Goal: Check status: Check status

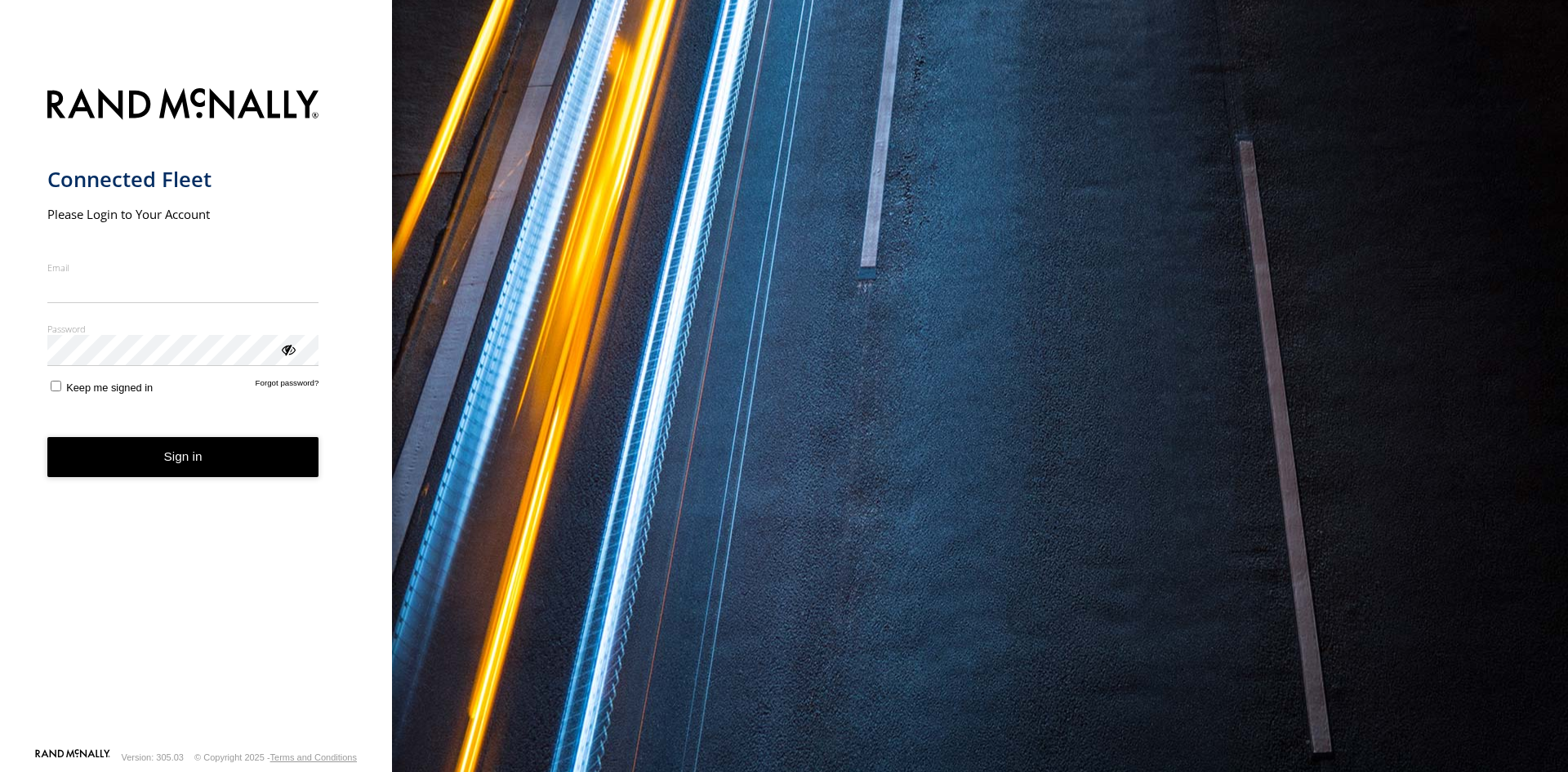
type input "**********"
click at [159, 474] on button "Sign in" at bounding box center [182, 456] width 272 height 40
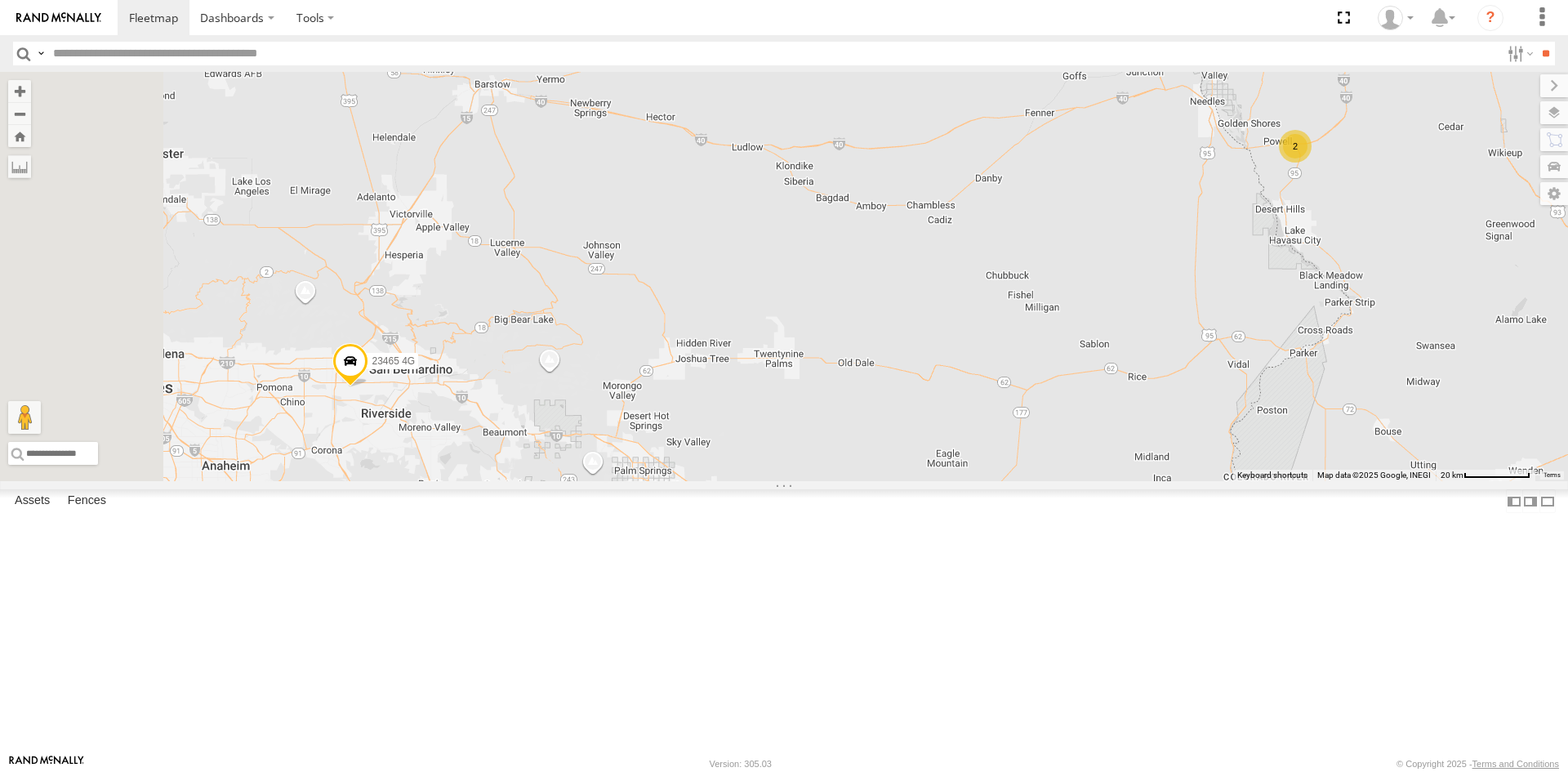
drag, startPoint x: 560, startPoint y: 477, endPoint x: 708, endPoint y: 445, distance: 151.4
click at [708, 445] on div "23207xx 23460 23480 23465 4G 2" at bounding box center [784, 277] width 1568 height 409
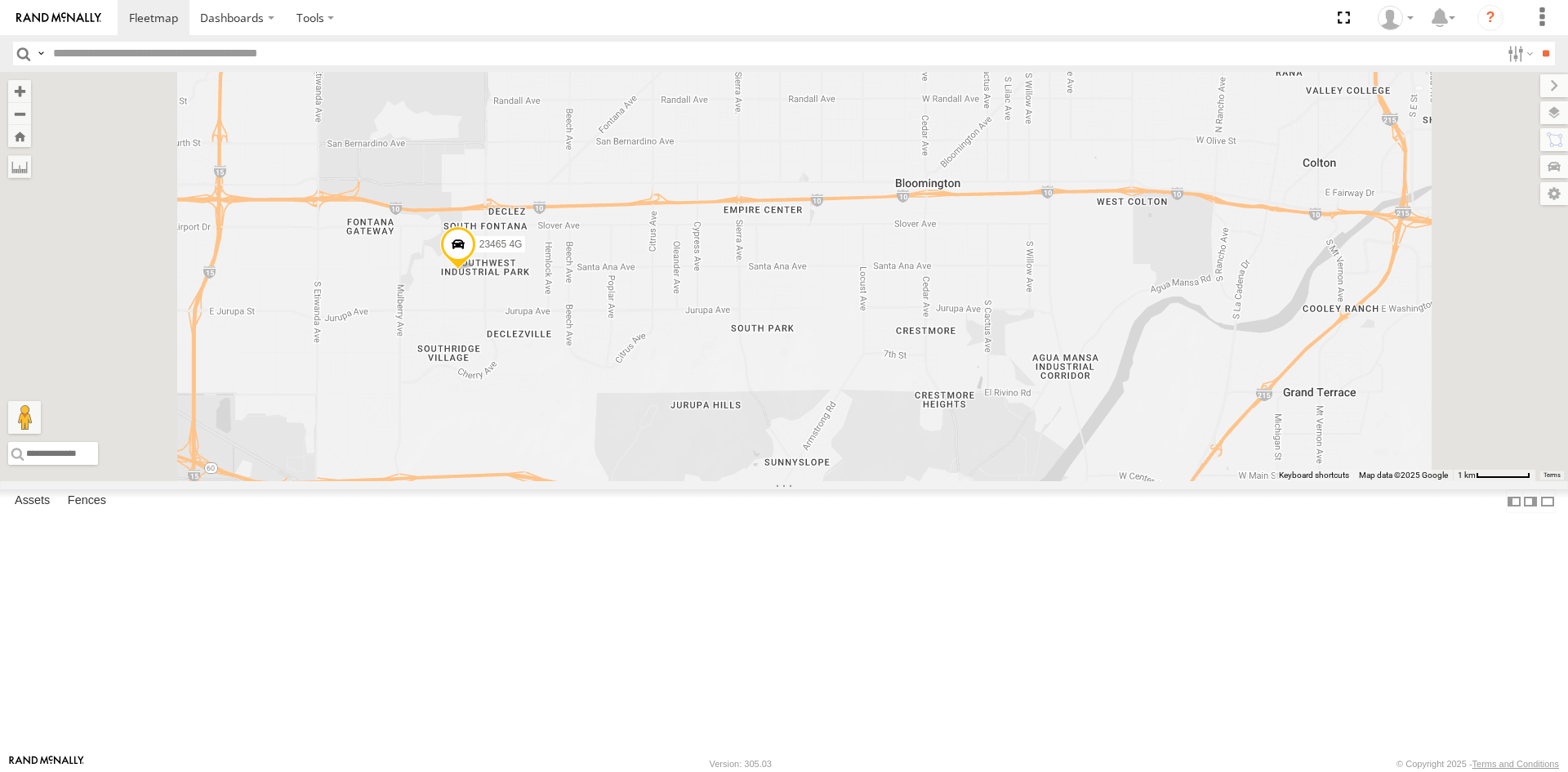
click at [477, 270] on span at bounding box center [458, 248] width 36 height 44
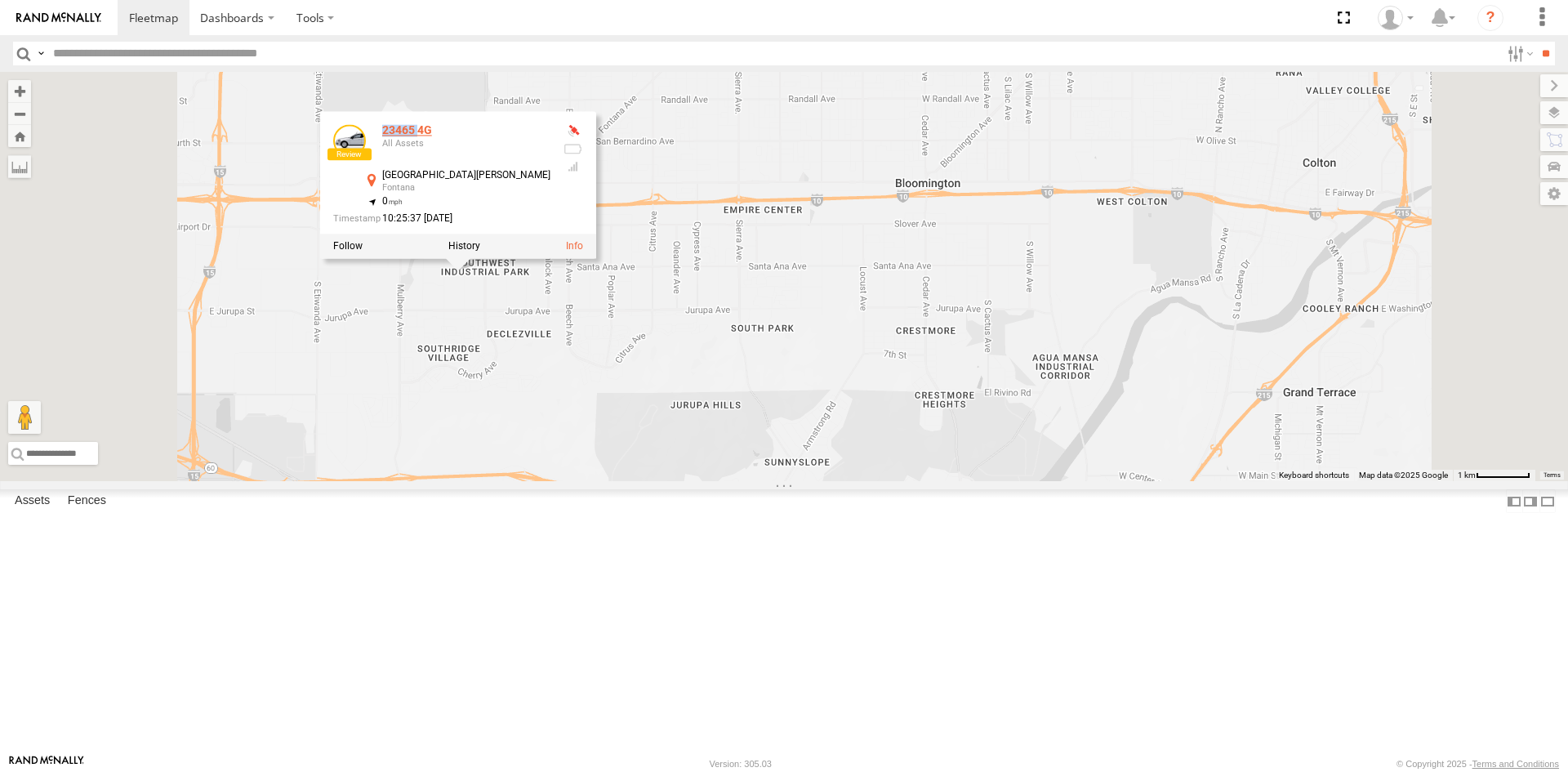
drag, startPoint x: 649, startPoint y: 273, endPoint x: 615, endPoint y: 270, distance: 34.1
click at [550, 137] on div "23465 4G" at bounding box center [467, 131] width 168 height 12
copy div "23465"
click at [480, 252] on label at bounding box center [464, 246] width 32 height 12
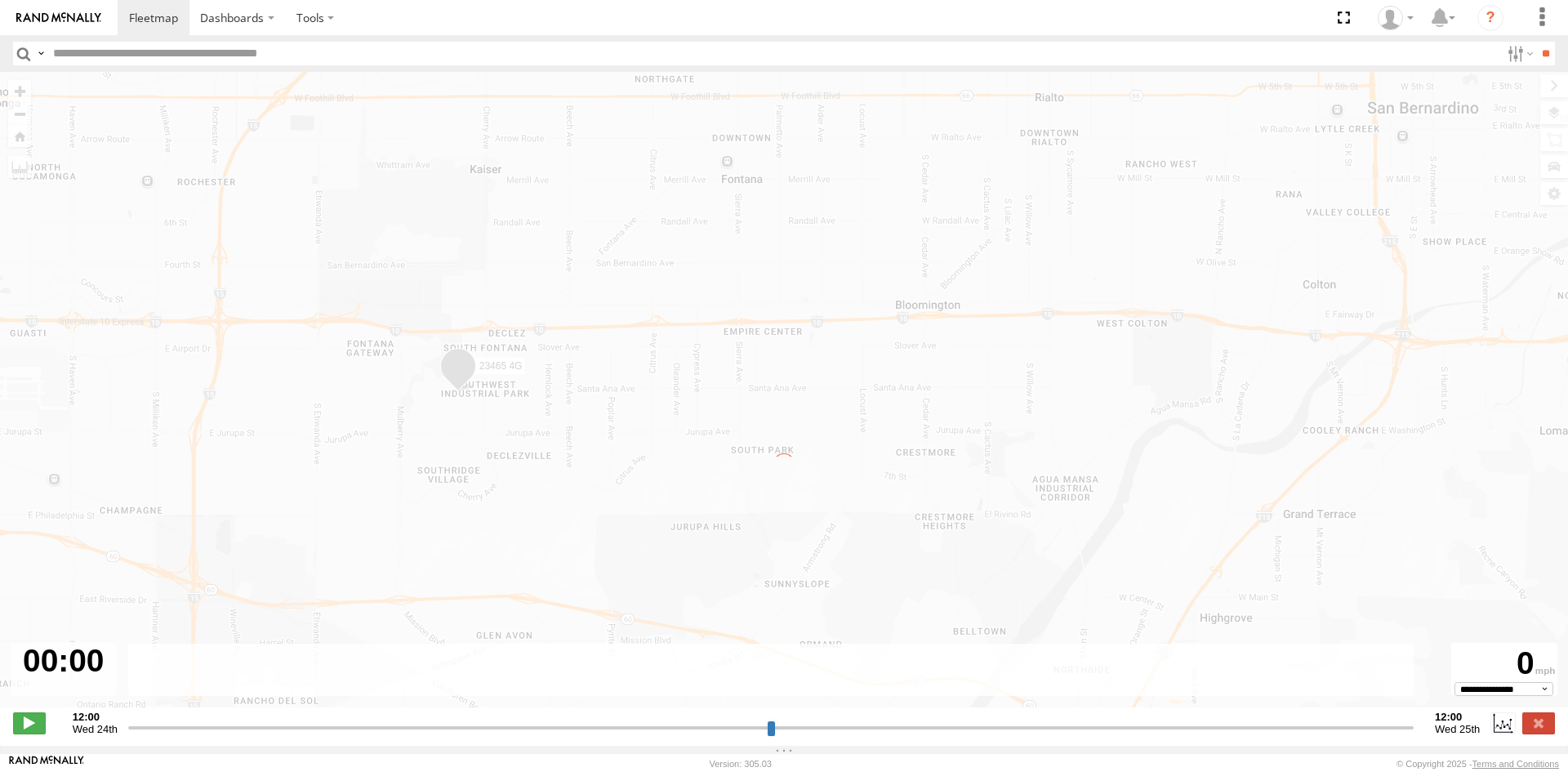
type input "**********"
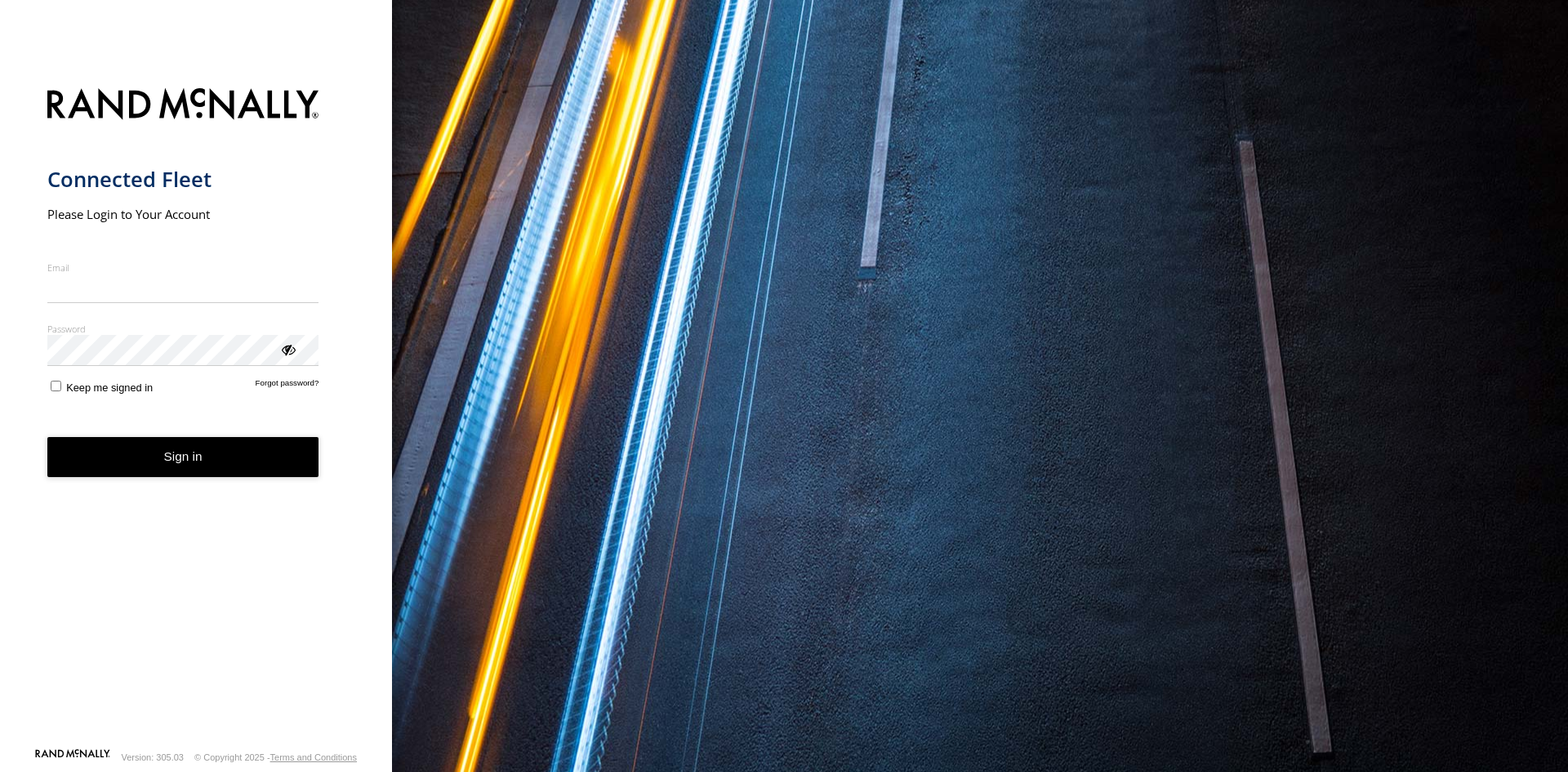
type input "**********"
click at [206, 468] on button "Sign in" at bounding box center [182, 456] width 272 height 40
click at [205, 464] on button "Sign in" at bounding box center [182, 456] width 272 height 40
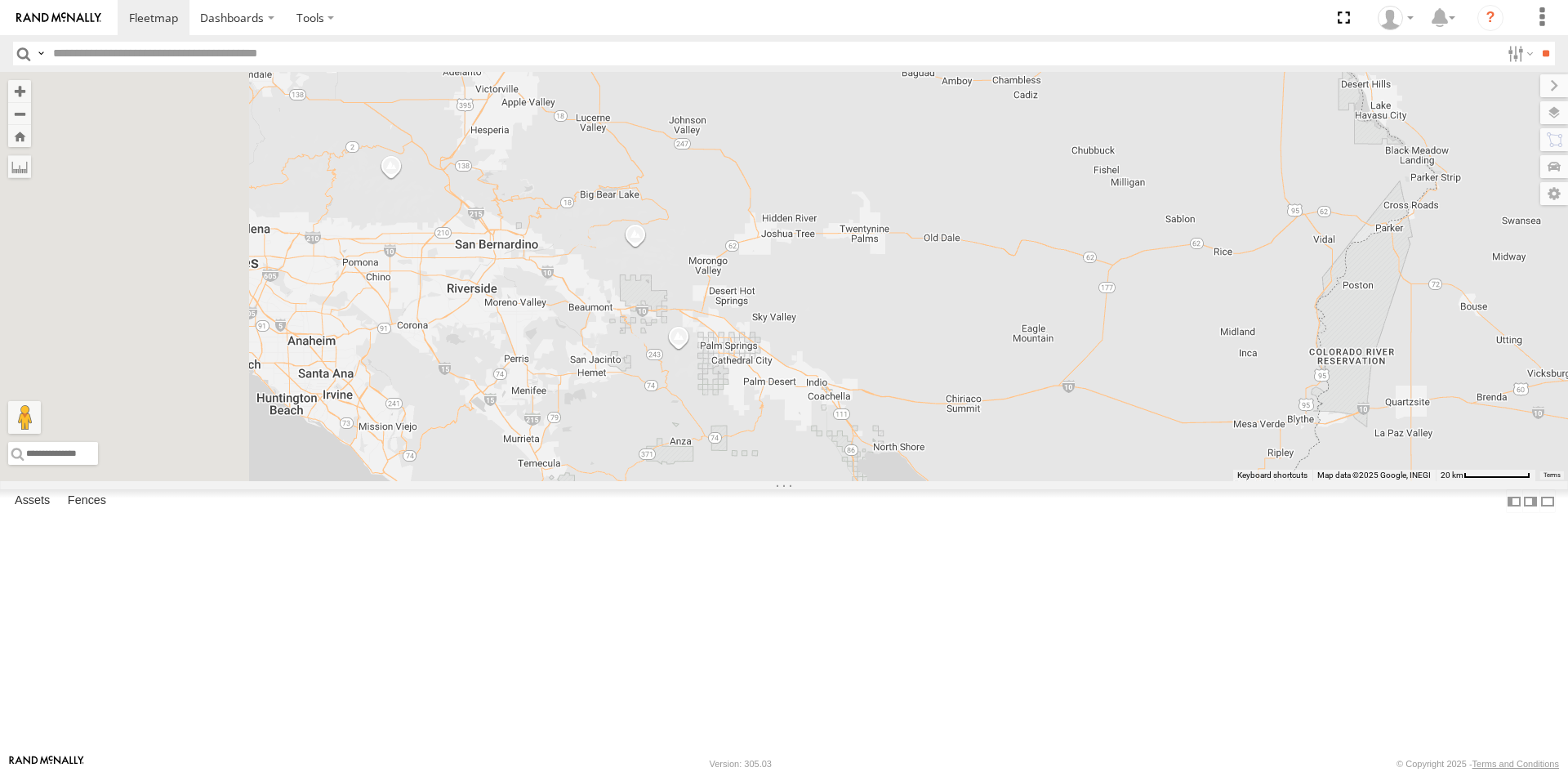
drag, startPoint x: 548, startPoint y: 500, endPoint x: 987, endPoint y: 418, distance: 446.6
click at [1017, 402] on div "23207xx 23460 23480 2" at bounding box center [784, 277] width 1568 height 409
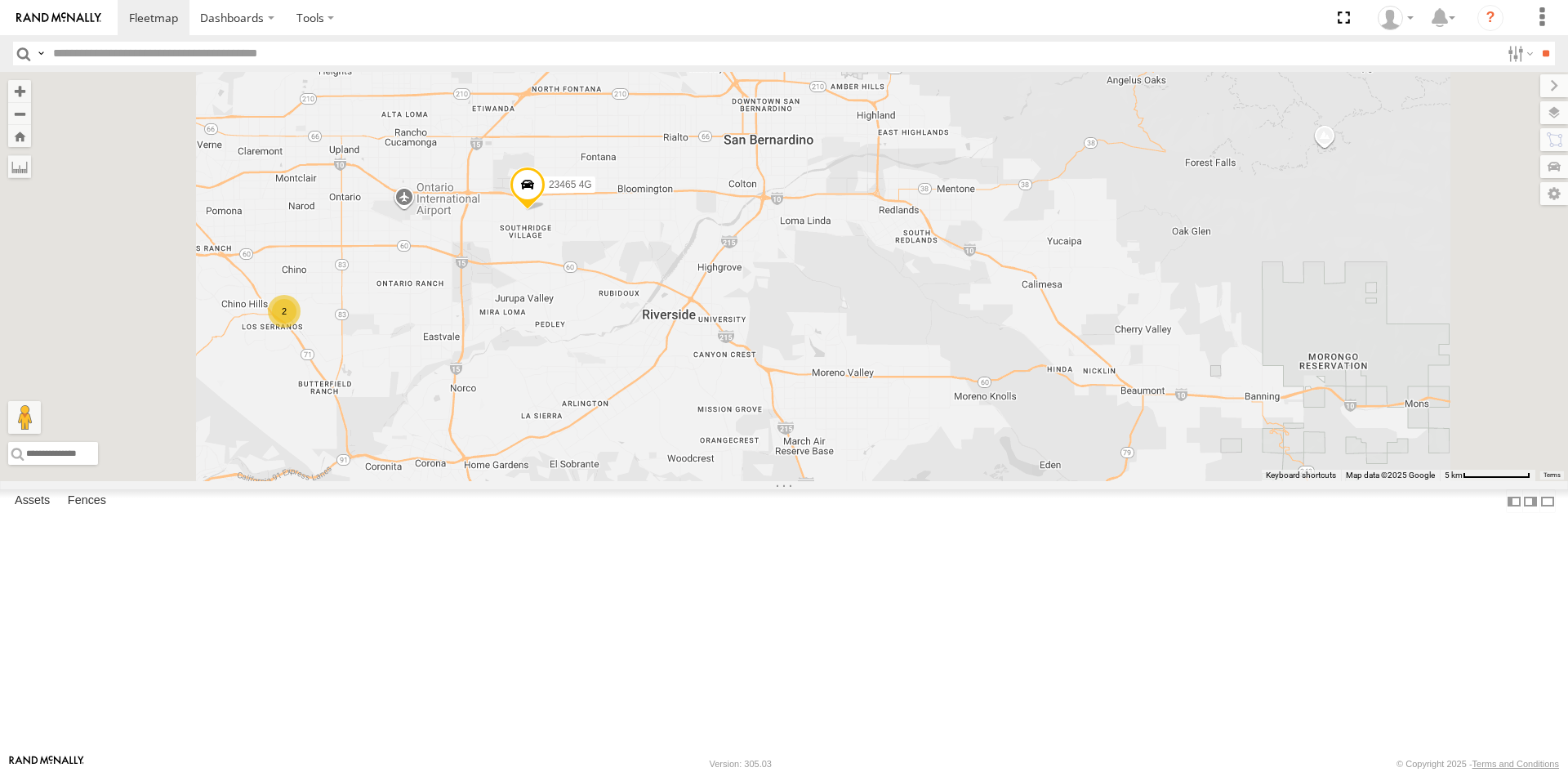
click at [546, 211] on span at bounding box center [527, 189] width 36 height 44
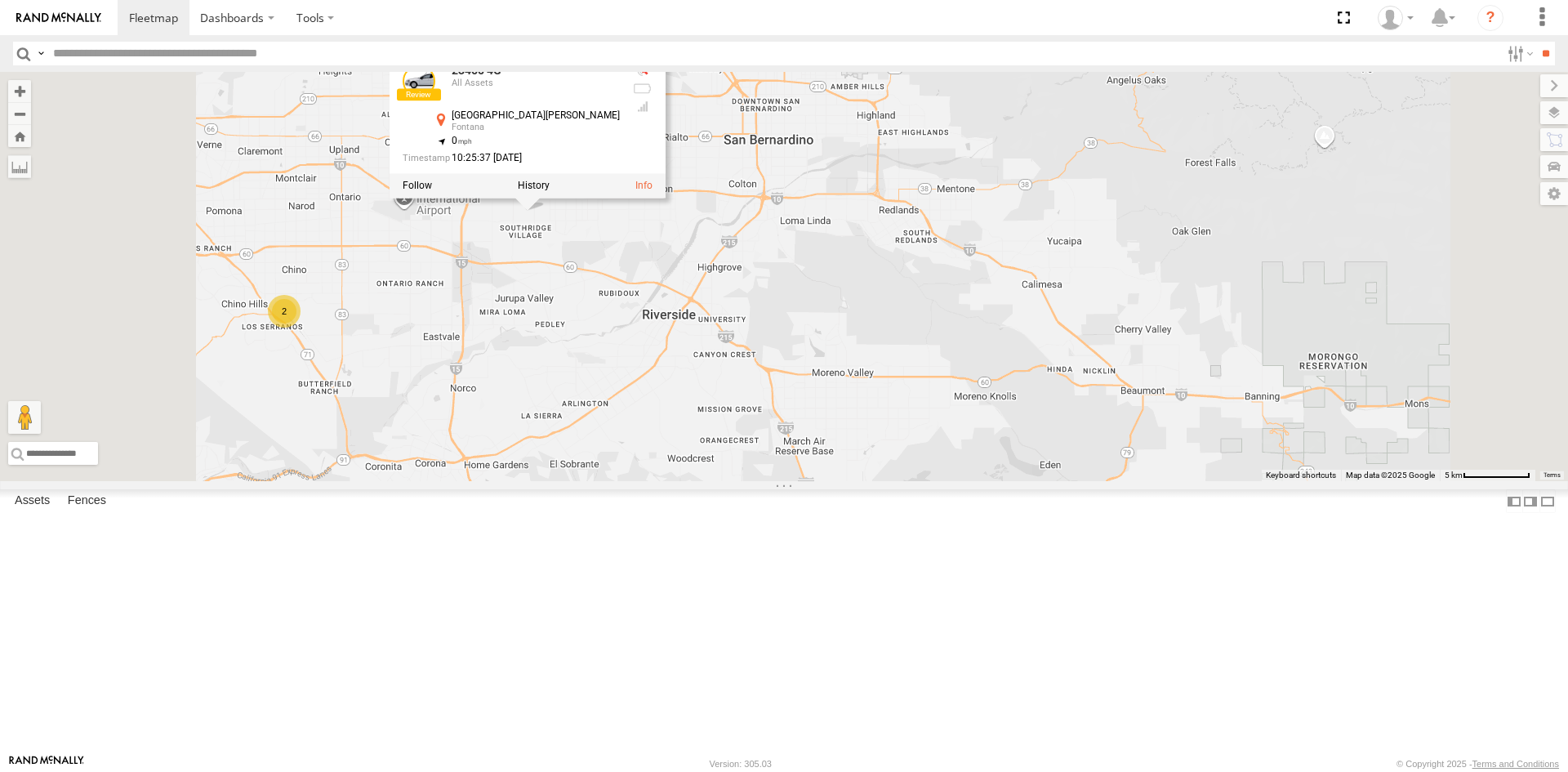
drag, startPoint x: 733, startPoint y: 321, endPoint x: 784, endPoint y: 277, distance: 67.4
click at [665, 199] on div "23465 4G All Assets [GEOGRAPHIC_DATA][PERSON_NAME][PERSON_NAME] 34.05502 , -117…" at bounding box center [528, 125] width 276 height 147
click at [678, 386] on div "23207xx 23460 23480 23459 4G 23465 4G 2 23465 4G All Assets [GEOGRAPHIC_DATA][P…" at bounding box center [784, 277] width 1568 height 409
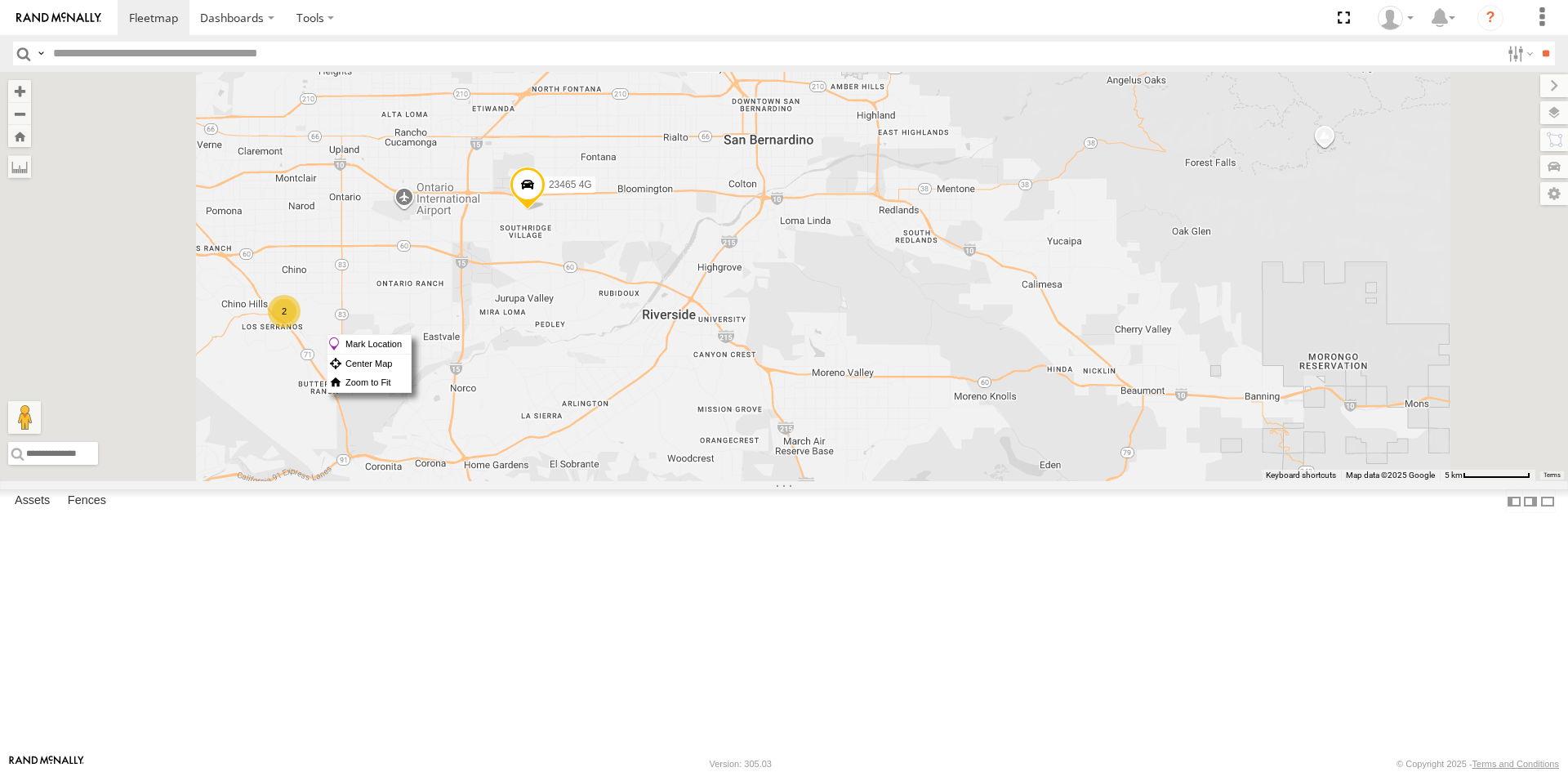
drag, startPoint x: 735, startPoint y: 334, endPoint x: 708, endPoint y: 350, distance: 31.4
click at [708, 350] on div "23207xx 23460 23480 23459 4G 23465 4G 2" at bounding box center [784, 277] width 1568 height 409
click at [546, 211] on span at bounding box center [527, 189] width 36 height 44
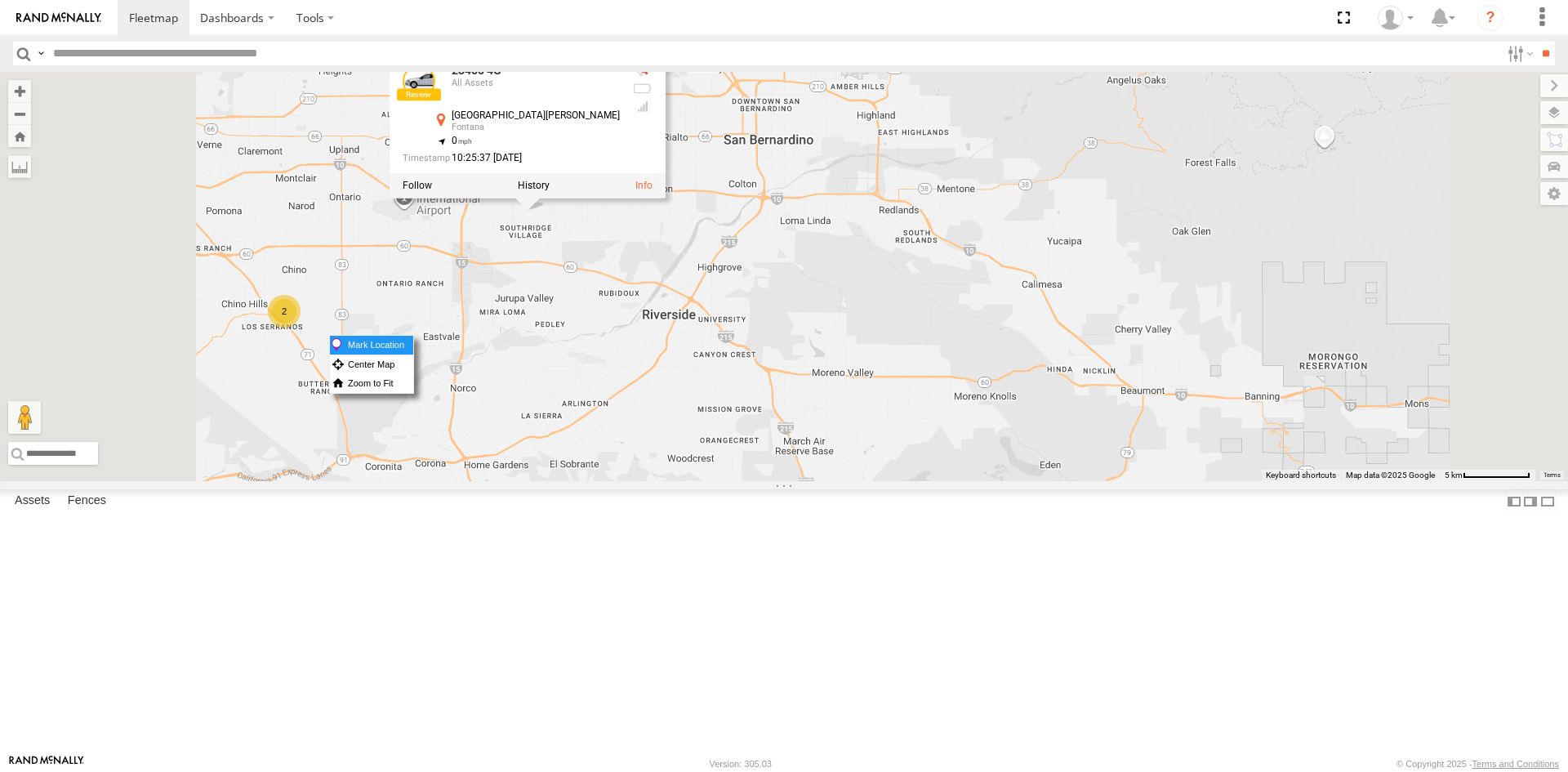
click at [414, 350] on label "Mark Location" at bounding box center [372, 345] width 83 height 19
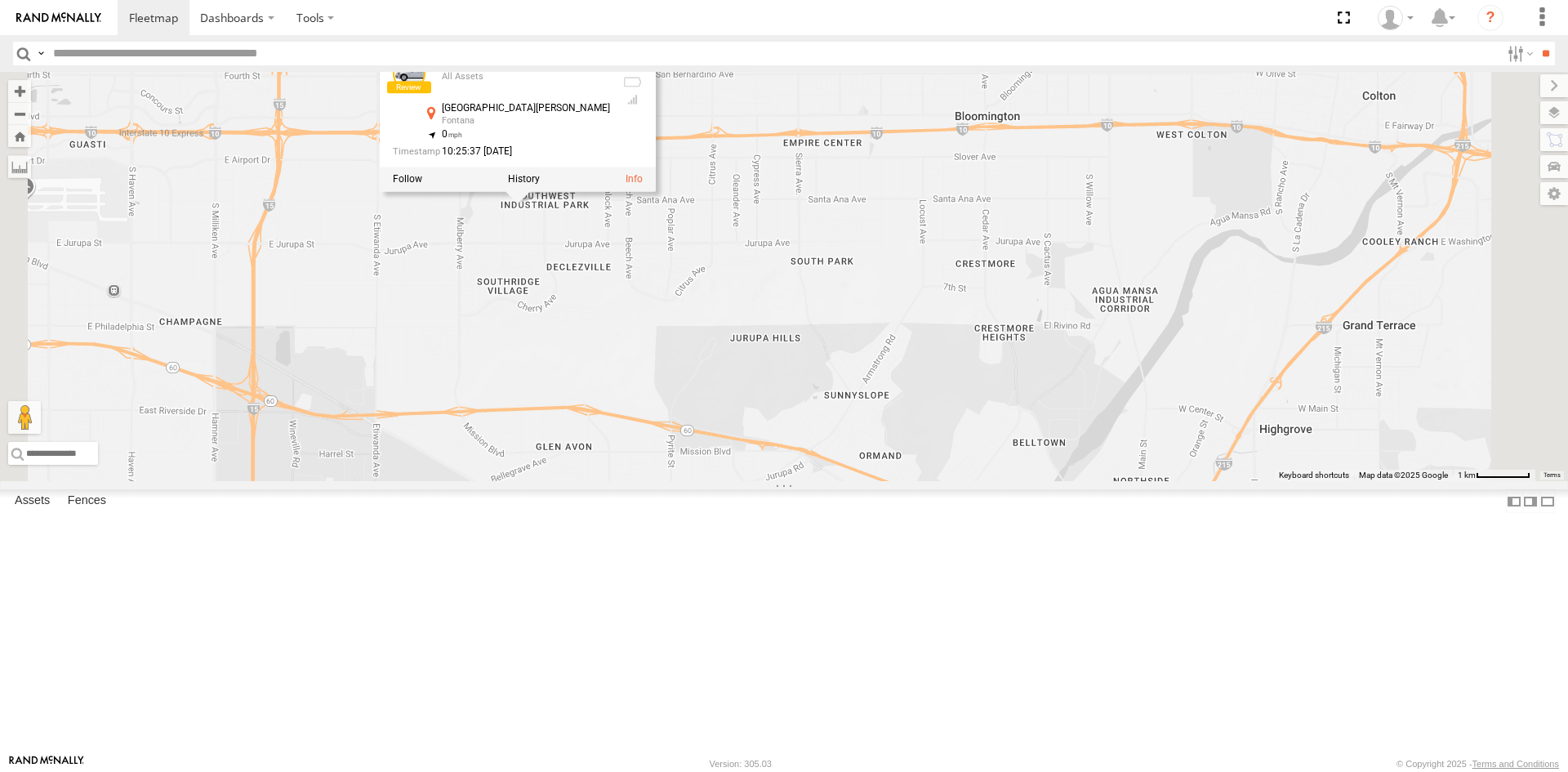
click at [904, 332] on div "23207xx 23460 23480 23459 4G 23465 4G 23465 4G All Assets [GEOGRAPHIC_DATA][PER…" at bounding box center [784, 277] width 1568 height 409
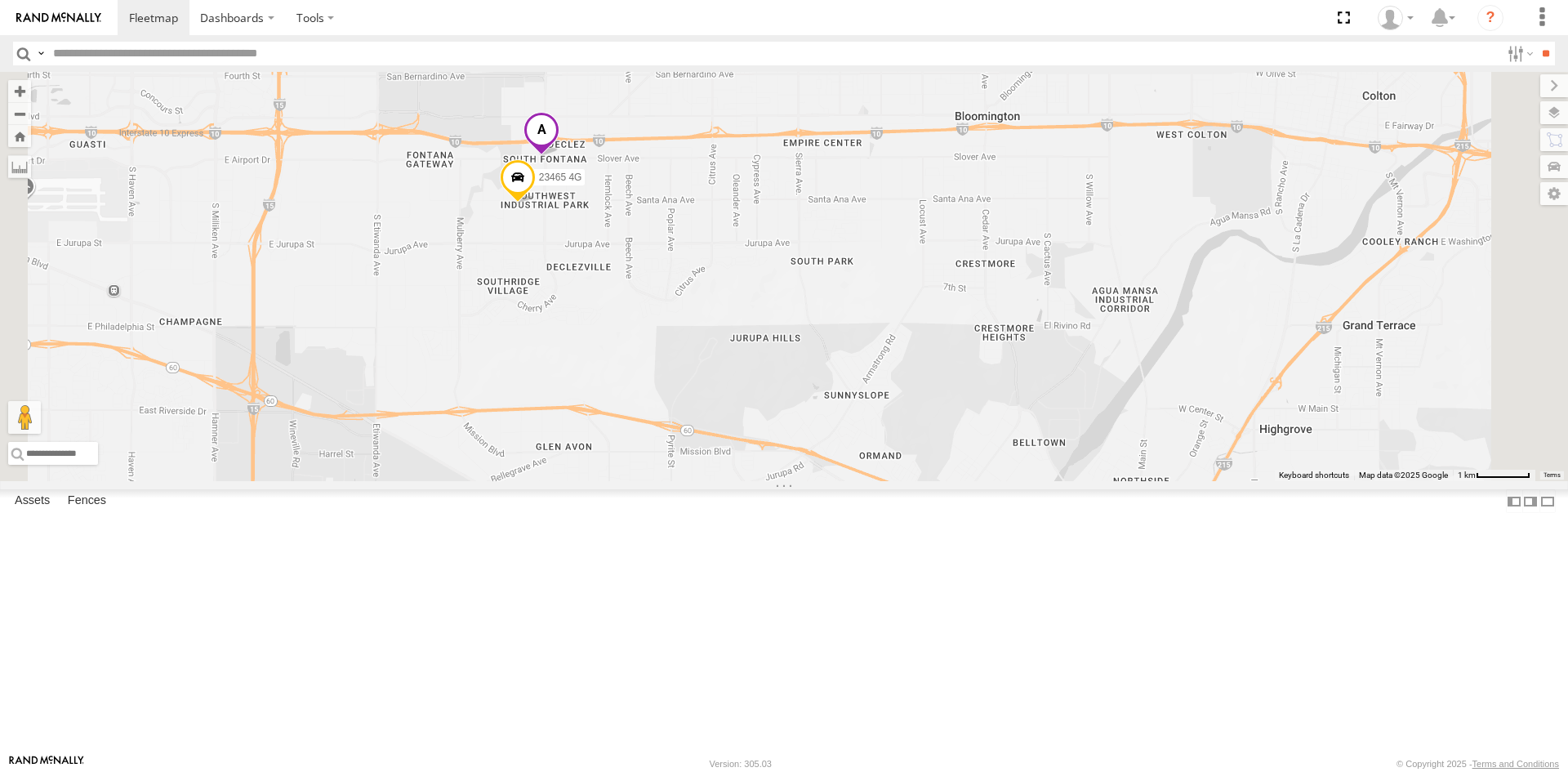
click at [560, 156] on span at bounding box center [541, 134] width 36 height 44
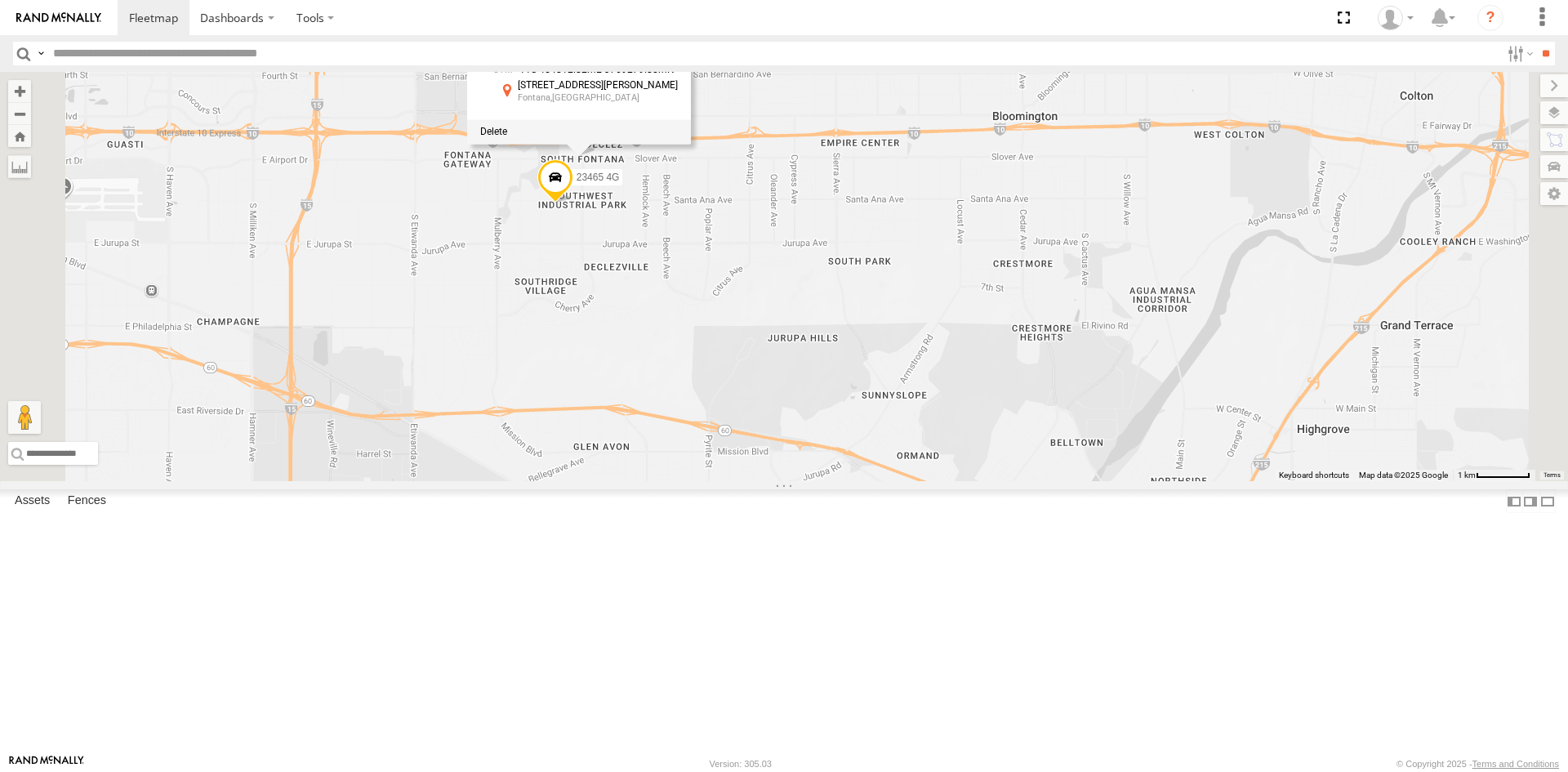
drag, startPoint x: 693, startPoint y: 191, endPoint x: 732, endPoint y: 191, distance: 39.0
click at [562, 59] on span "34.06327" at bounding box center [540, 53] width 43 height 12
